Goal: Task Accomplishment & Management: Complete application form

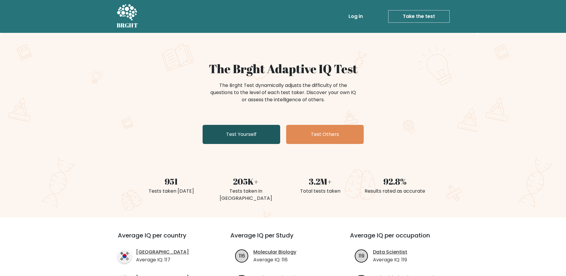
click at [254, 134] on link "Test Yourself" at bounding box center [242, 134] width 78 height 19
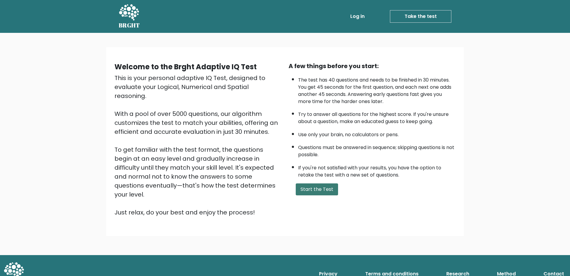
click at [322, 189] on button "Start the Test" at bounding box center [317, 189] width 42 height 12
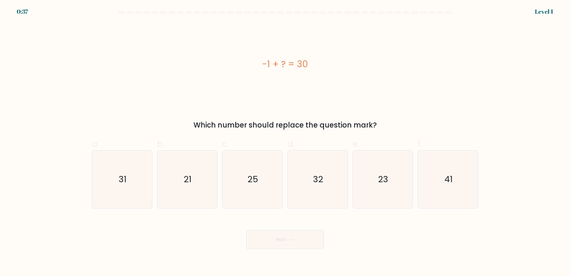
drag, startPoint x: 307, startPoint y: 64, endPoint x: 263, endPoint y: 64, distance: 43.8
click at [263, 64] on div "-1 + ? = 30" at bounding box center [285, 63] width 387 height 13
copy div "-1 + ? = 30"
click at [125, 179] on text "31" at bounding box center [123, 179] width 8 height 12
click at [285, 142] on input "a. 31" at bounding box center [285, 140] width 0 height 4
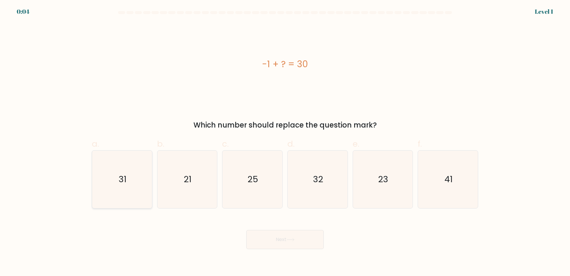
radio input "true"
click at [285, 237] on button "Next" at bounding box center [285, 239] width 78 height 19
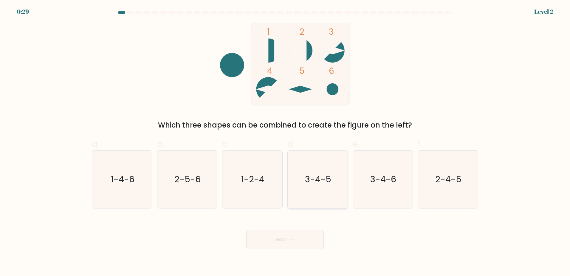
click at [310, 176] on text "3-4-5" at bounding box center [318, 179] width 26 height 12
click at [285, 142] on input "d. 3-4-5" at bounding box center [285, 140] width 0 height 4
radio input "true"
click at [295, 241] on button "Next" at bounding box center [285, 239] width 78 height 19
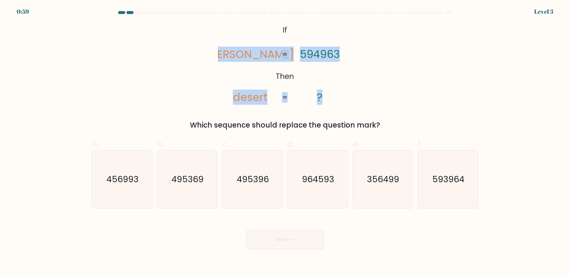
drag, startPoint x: 291, startPoint y: 98, endPoint x: 232, endPoint y: 57, distance: 71.3
click at [232, 57] on icon "@import url('https://fonts.googleapis.com/css?family=Abril+Fatface:400,100,100i…" at bounding box center [285, 64] width 134 height 83
copy icon "deters desert 594963 ? = ="
click at [499, 103] on form "If ?" at bounding box center [285, 130] width 570 height 238
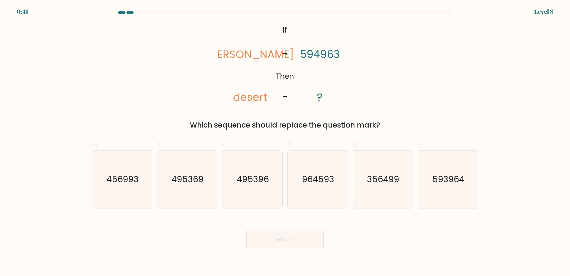
click at [452, 181] on text "593964" at bounding box center [449, 179] width 32 height 12
click at [285, 142] on input "f. 593964" at bounding box center [285, 140] width 0 height 4
radio input "true"
click at [305, 240] on button "Next" at bounding box center [285, 239] width 78 height 19
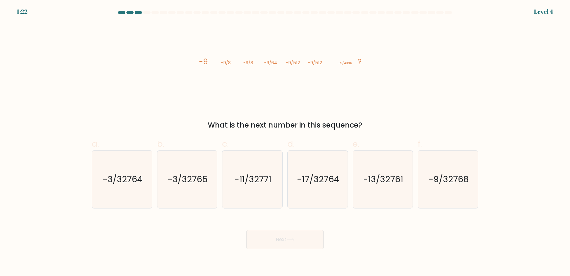
drag, startPoint x: 367, startPoint y: 123, endPoint x: 197, endPoint y: 69, distance: 177.5
click at [197, 69] on div "image/svg+xml -9 -9/8 -9/8 -9/64 -9/512 -9/512 -9/4096 ? What is the next numbe…" at bounding box center [285, 77] width 394 height 108
copy div "-9 -9/8 -9/8 -9/64 -9/512 -9/512 -9/4096 ? What is the next number in this sequ…"
drag, startPoint x: 508, startPoint y: 101, endPoint x: 514, endPoint y: 101, distance: 6.0
click at [508, 101] on form at bounding box center [285, 130] width 570 height 238
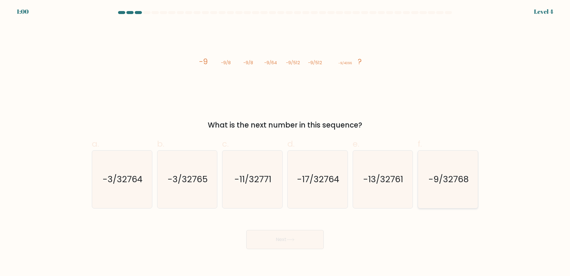
click at [458, 178] on text "-9/32768" at bounding box center [449, 179] width 40 height 12
click at [285, 142] on input "f. -9/32768" at bounding box center [285, 140] width 0 height 4
radio input "true"
drag, startPoint x: 281, startPoint y: 242, endPoint x: 276, endPoint y: 240, distance: 5.6
click at [281, 242] on button "Next" at bounding box center [285, 239] width 78 height 19
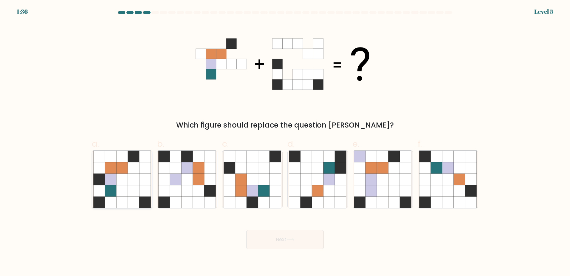
click at [126, 182] on icon at bounding box center [121, 178] width 11 height 11
click at [285, 142] on input "a." at bounding box center [285, 140] width 0 height 4
radio input "true"
click at [297, 240] on button "Next" at bounding box center [285, 239] width 78 height 19
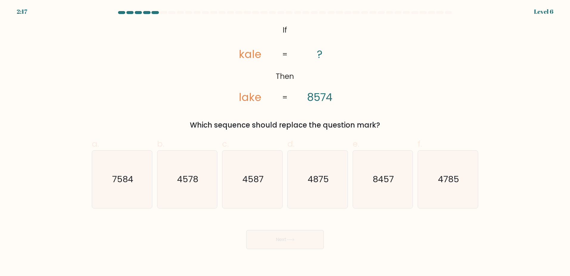
drag, startPoint x: 383, startPoint y: 123, endPoint x: 235, endPoint y: 51, distance: 164.0
click at [235, 51] on div "@import url('https://fonts.googleapis.com/css?family=Abril+Fatface:400,100,100i…" at bounding box center [285, 77] width 394 height 108
copy div "kale lake ? 8574 = = Which sequence should replace the question mark?"
click at [140, 189] on icon "7584" at bounding box center [122, 179] width 58 height 58
click at [285, 142] on input "a. 7584" at bounding box center [285, 140] width 0 height 4
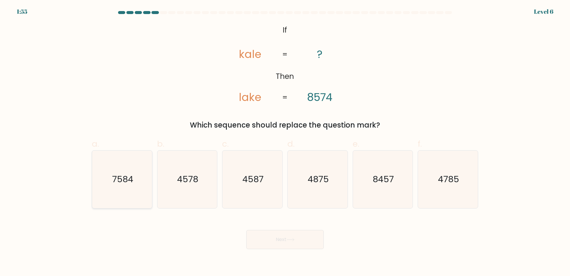
radio input "true"
click at [281, 237] on button "Next" at bounding box center [285, 239] width 78 height 19
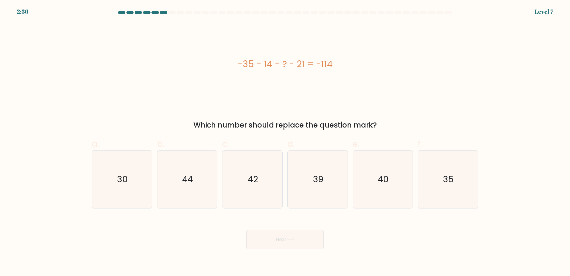
drag, startPoint x: 309, startPoint y: 69, endPoint x: 232, endPoint y: 66, distance: 76.4
click at [232, 66] on div "-35 - 14 - ? - 21 = -114 Which number should replace the question mark?" at bounding box center [285, 77] width 394 height 108
copy div "-35 - 14 - ? - 21 = -114 Which number should replace the question mark?"
click at [187, 185] on icon "44" at bounding box center [187, 179] width 58 height 58
click at [285, 142] on input "b. 44" at bounding box center [285, 140] width 0 height 4
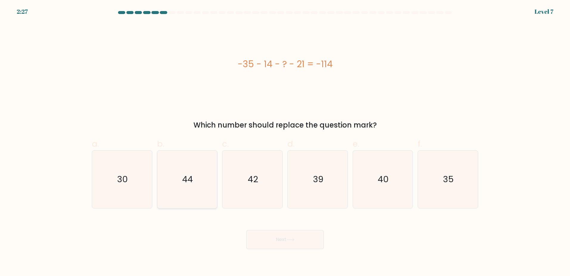
radio input "true"
click at [277, 234] on button "Next" at bounding box center [285, 239] width 78 height 19
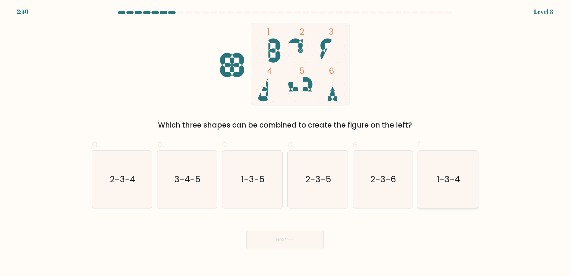
click at [449, 177] on text "1-3-4" at bounding box center [448, 179] width 23 height 12
click at [285, 142] on input "f. 1-3-4" at bounding box center [285, 140] width 0 height 4
radio input "true"
click at [297, 236] on button "Next" at bounding box center [285, 239] width 78 height 19
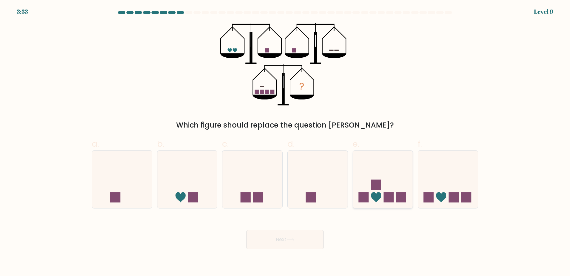
click at [409, 190] on icon at bounding box center [383, 179] width 60 height 50
click at [285, 142] on input "e." at bounding box center [285, 140] width 0 height 4
radio input "true"
click at [283, 237] on button "Next" at bounding box center [285, 239] width 78 height 19
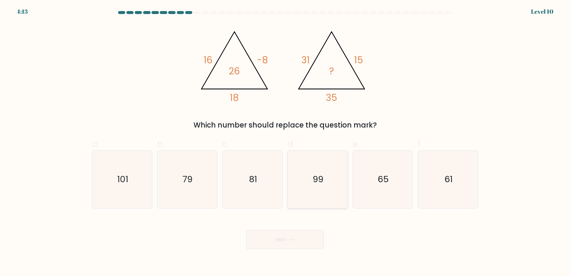
click at [310, 180] on icon "99" at bounding box center [318, 179] width 58 height 58
click at [285, 142] on input "d. 99" at bounding box center [285, 140] width 0 height 4
radio input "true"
click at [299, 238] on button "Next" at bounding box center [285, 239] width 78 height 19
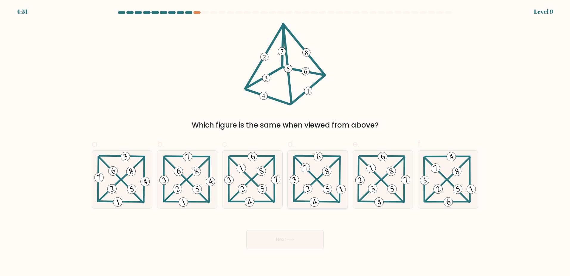
click at [314, 197] on 345 at bounding box center [315, 202] width 12 height 12
click at [285, 142] on input "d." at bounding box center [285, 140] width 0 height 4
radio input "true"
click at [300, 232] on button "Next" at bounding box center [285, 239] width 78 height 19
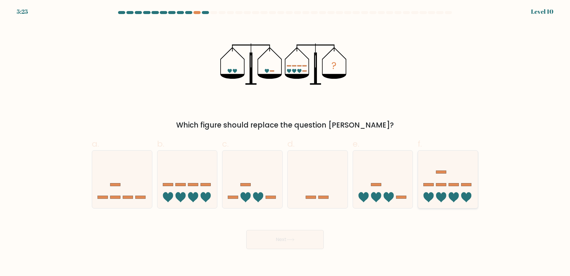
click at [442, 193] on icon at bounding box center [448, 179] width 60 height 50
click at [285, 142] on input "f." at bounding box center [285, 140] width 0 height 4
radio input "true"
click at [287, 239] on button "Next" at bounding box center [285, 239] width 78 height 19
